Goal: Task Accomplishment & Management: Manage account settings

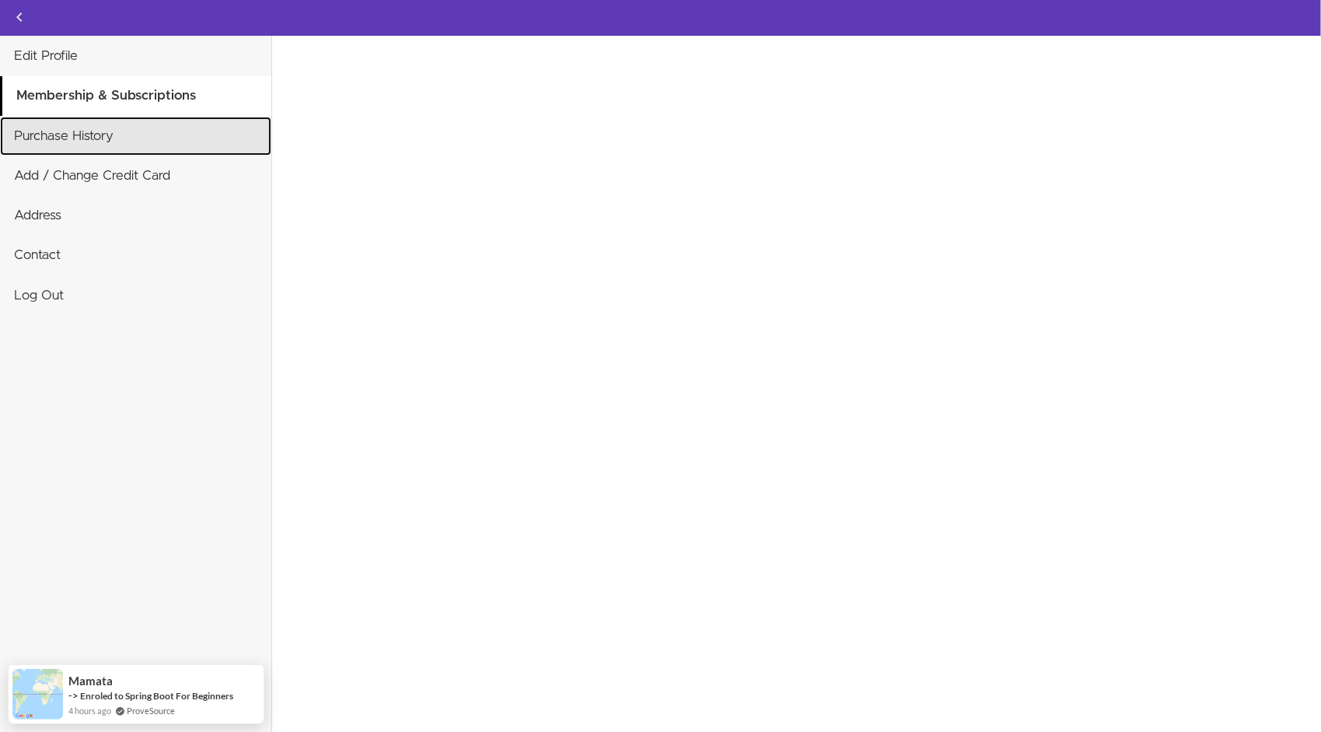
click at [115, 143] on link "Purchase History" at bounding box center [135, 136] width 271 height 39
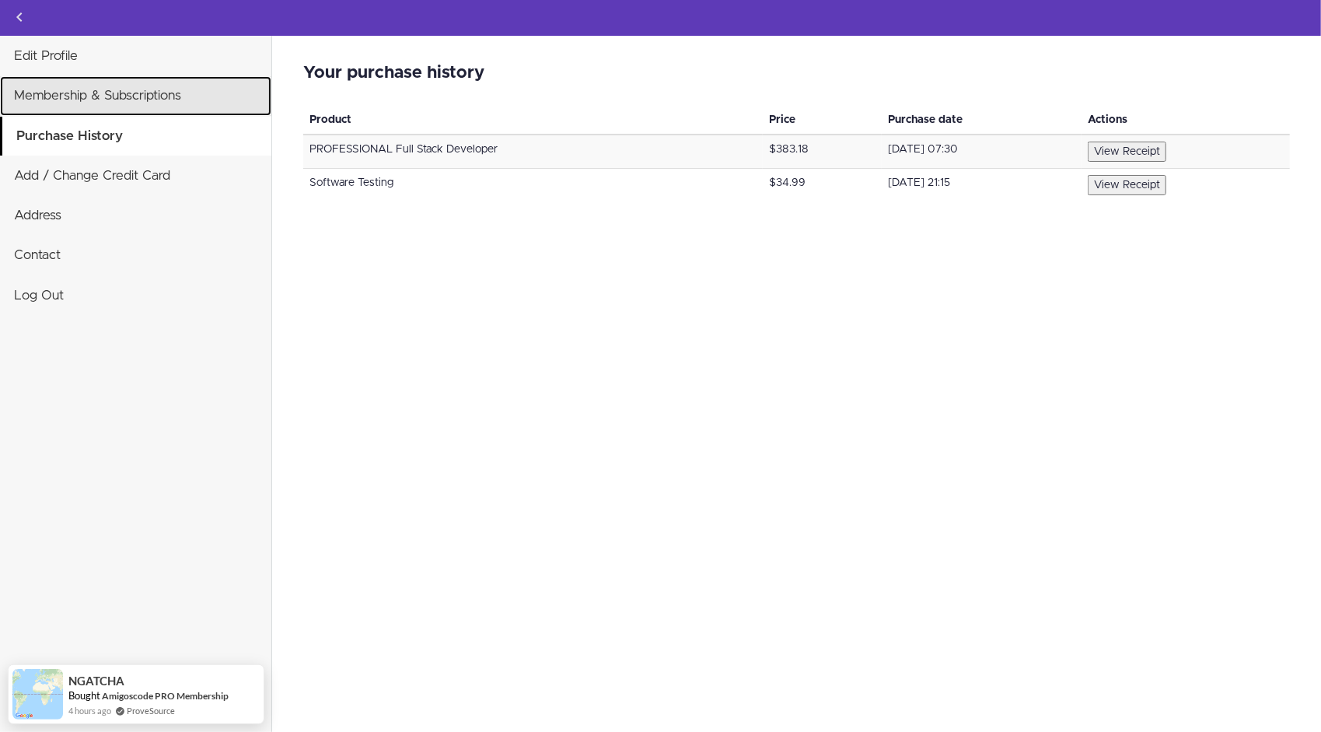
click at [128, 103] on link "Membership & Subscriptions" at bounding box center [135, 95] width 271 height 39
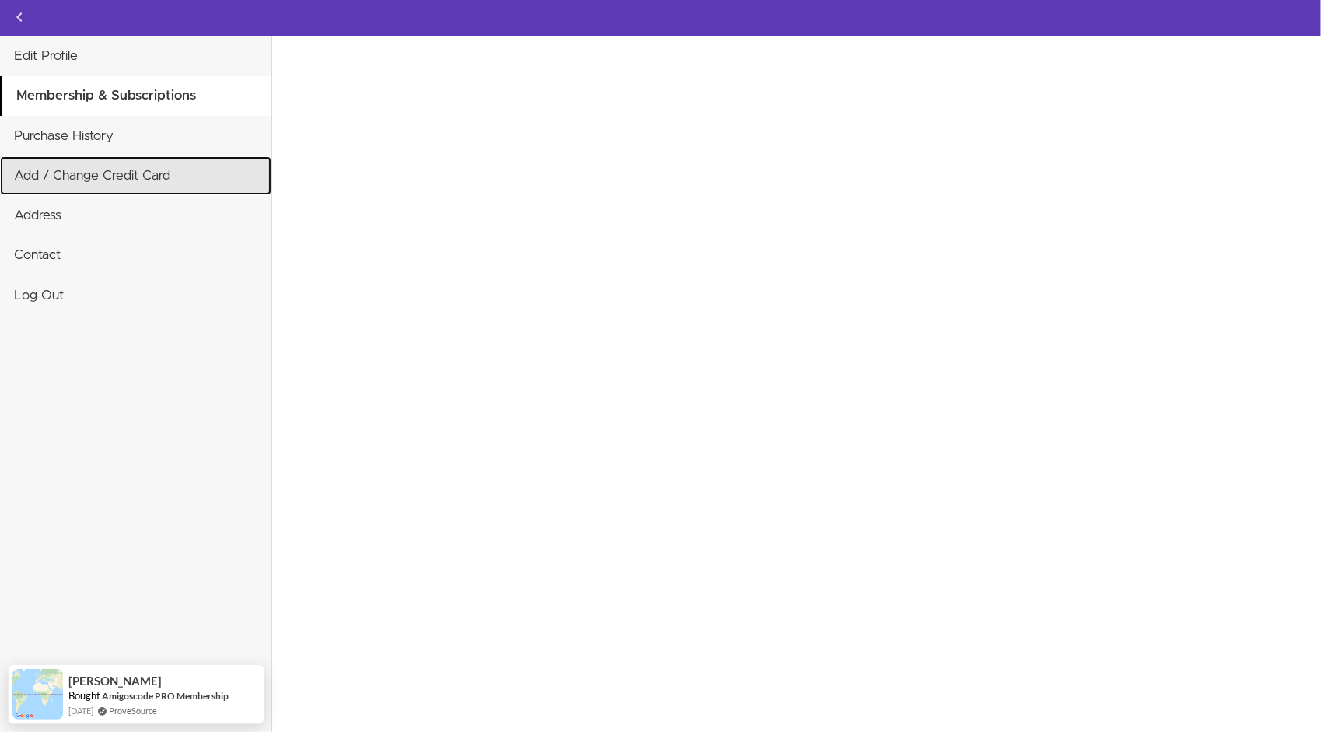
click at [109, 176] on link "Add / Change Credit Card" at bounding box center [135, 175] width 271 height 39
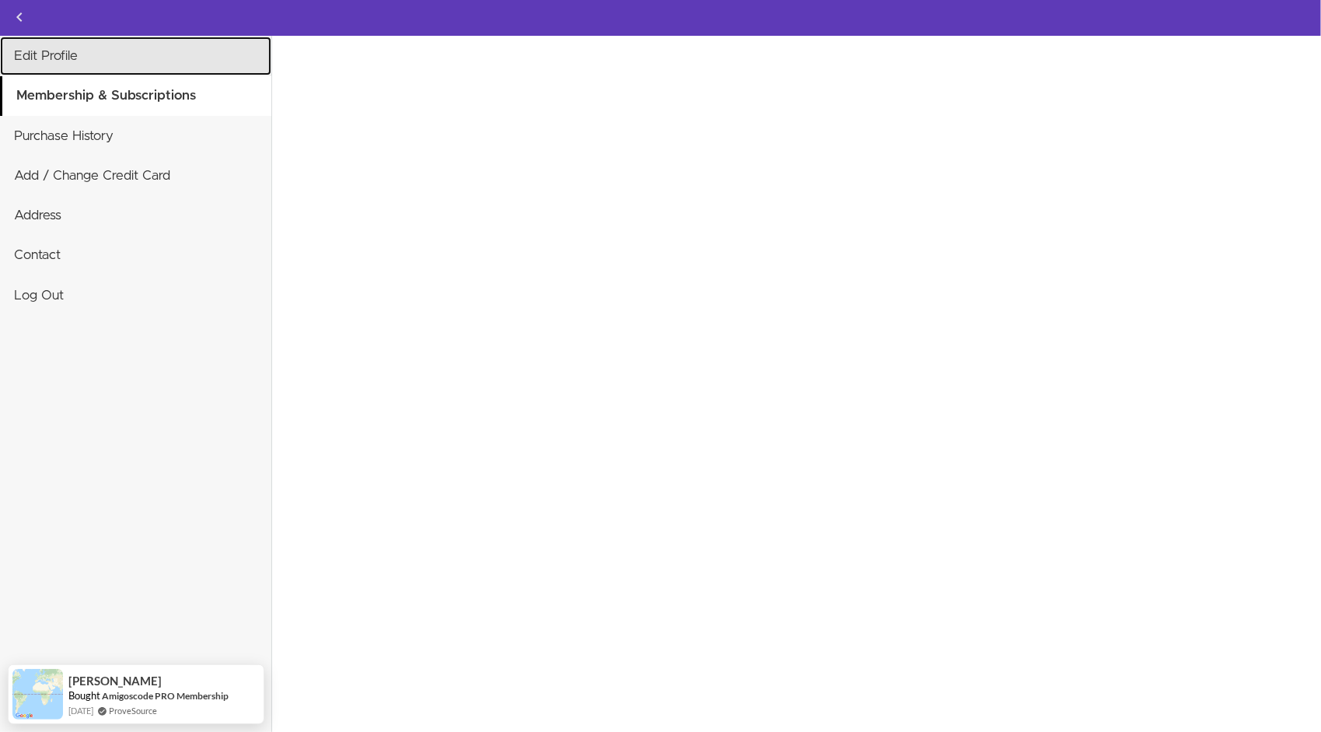
click at [81, 60] on link "Edit Profile" at bounding box center [135, 56] width 271 height 39
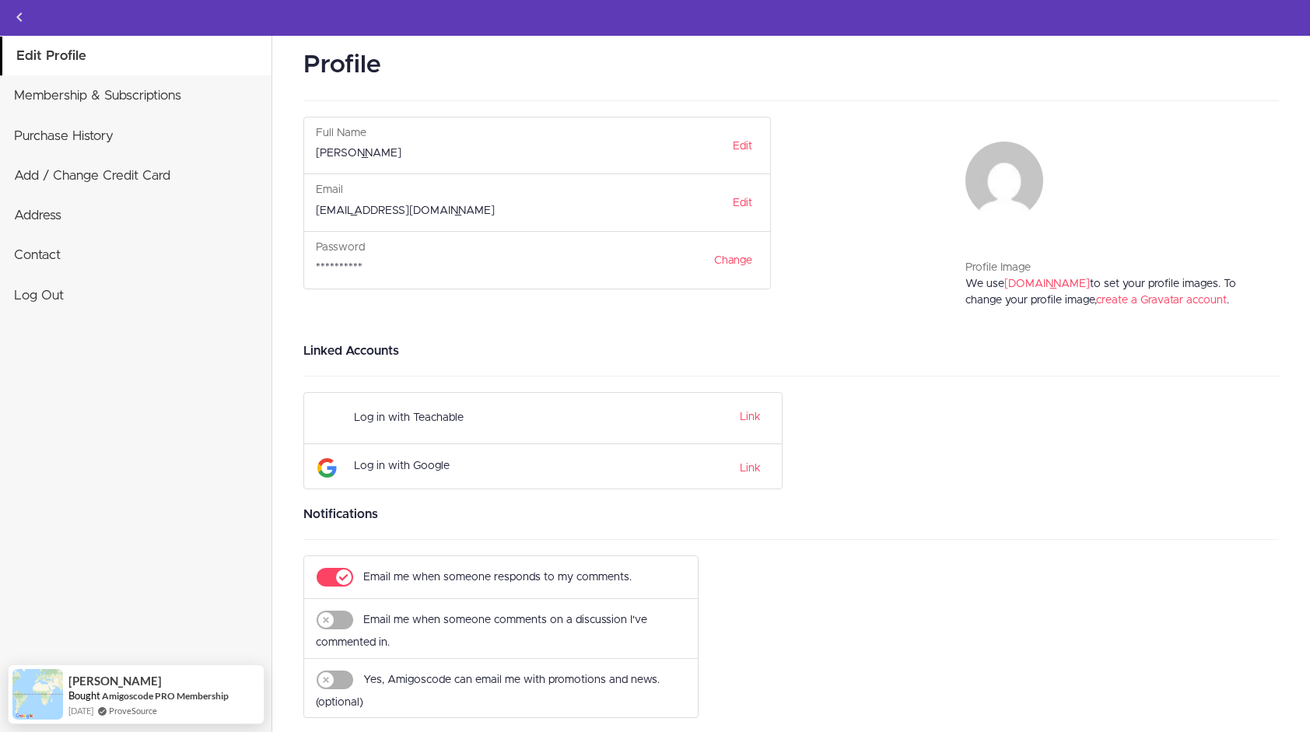
scroll to position [26, 0]
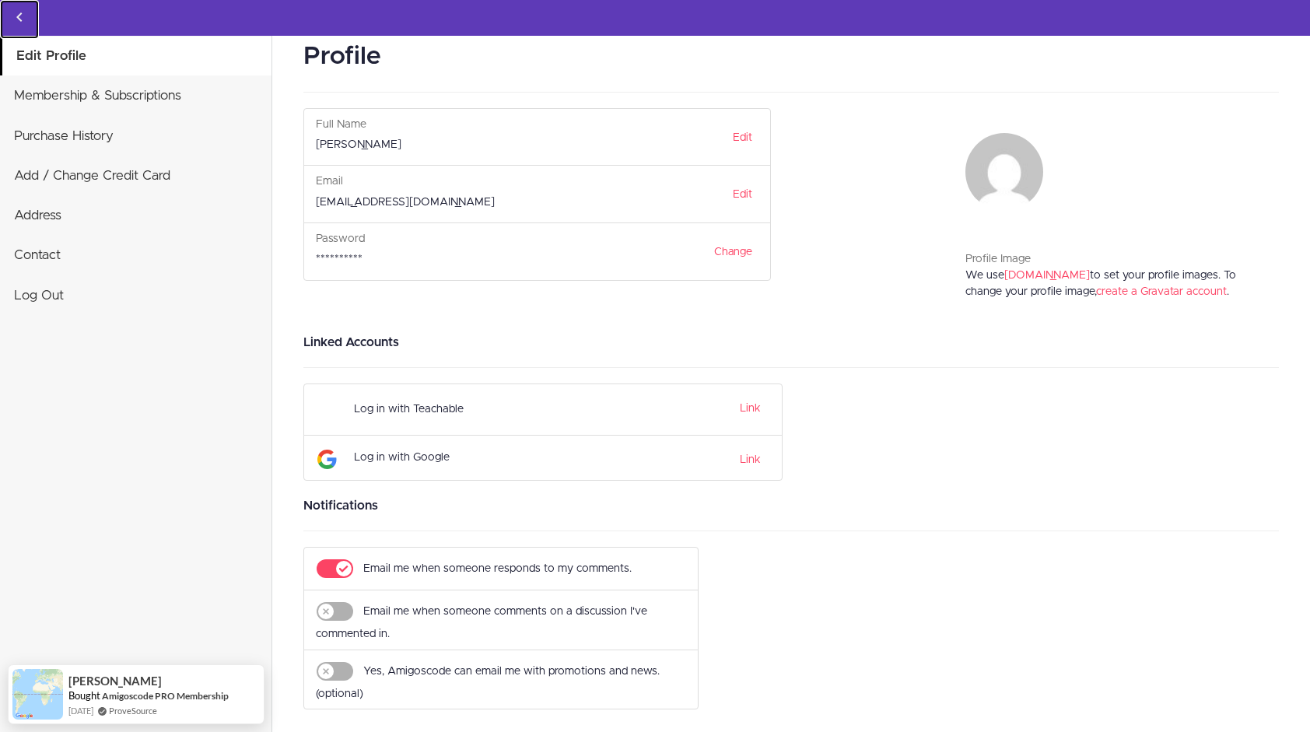
click at [28, 26] on link "Back to courses" at bounding box center [19, 19] width 39 height 39
